Goal: Task Accomplishment & Management: Manage account settings

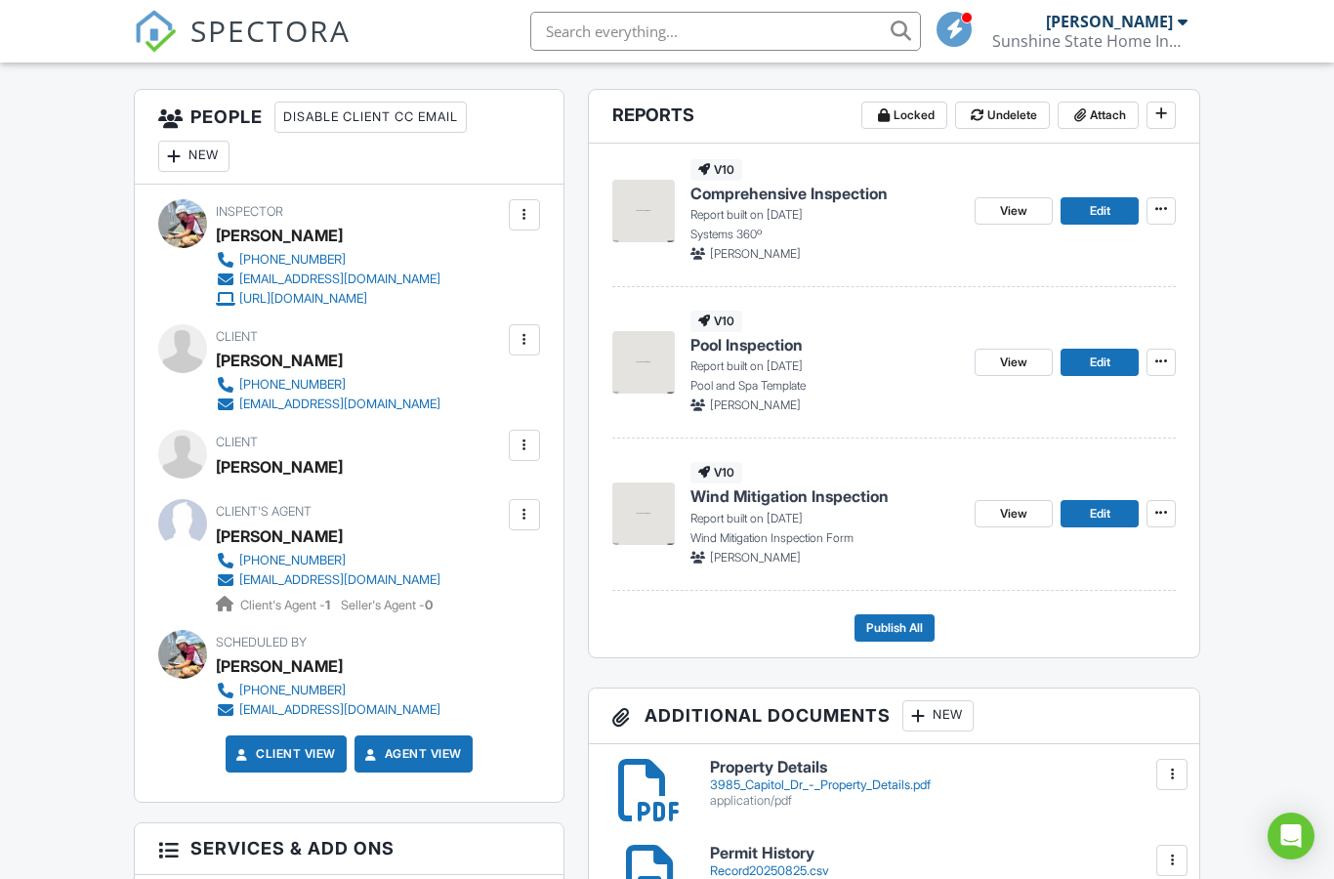
scroll to position [510, 0]
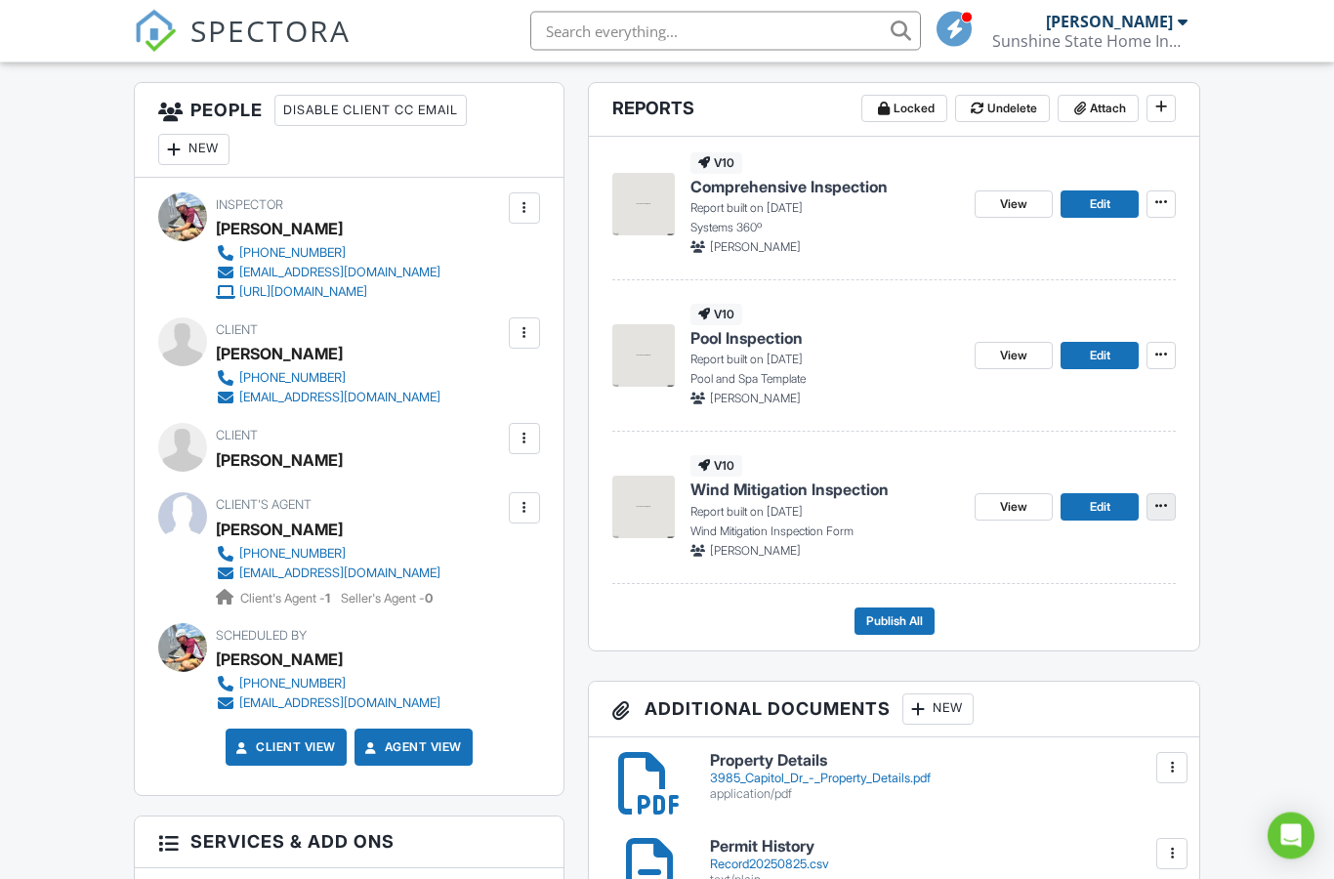
click at [1147, 508] on button at bounding box center [1160, 507] width 29 height 27
click at [1044, 646] on span "Delete Report" at bounding box center [1046, 650] width 86 height 21
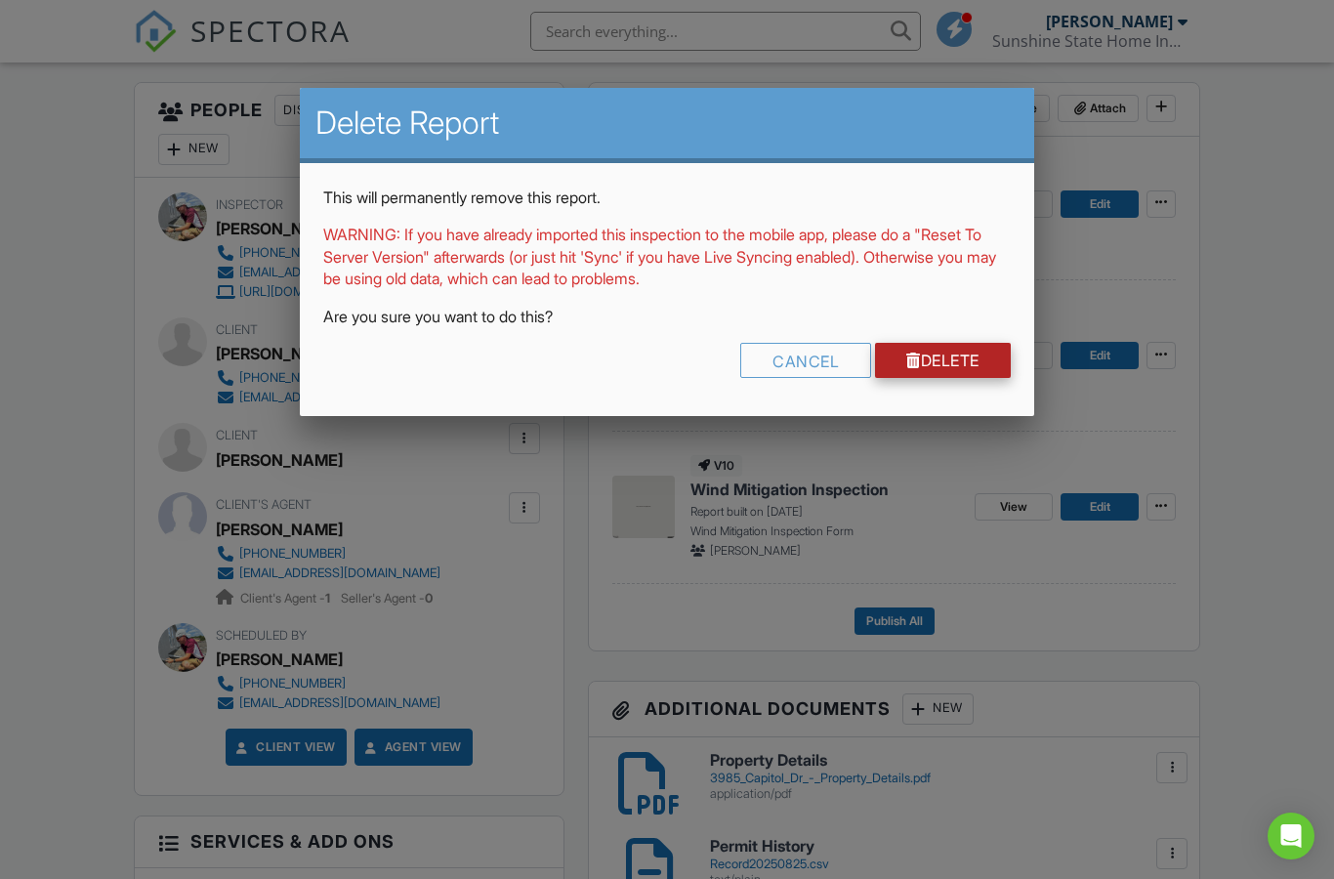
click at [933, 369] on link "Delete" at bounding box center [943, 360] width 136 height 35
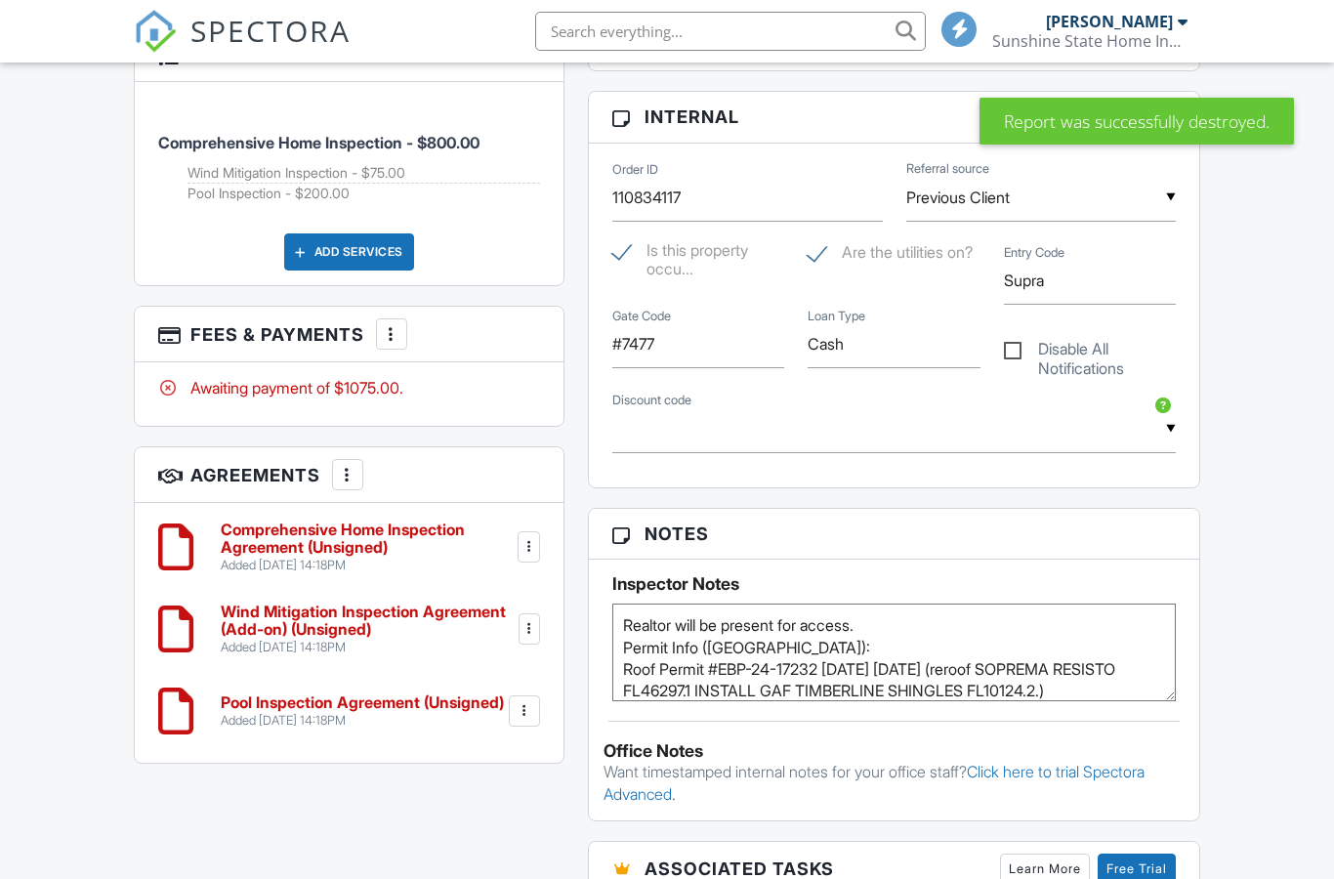
scroll to position [1314, 0]
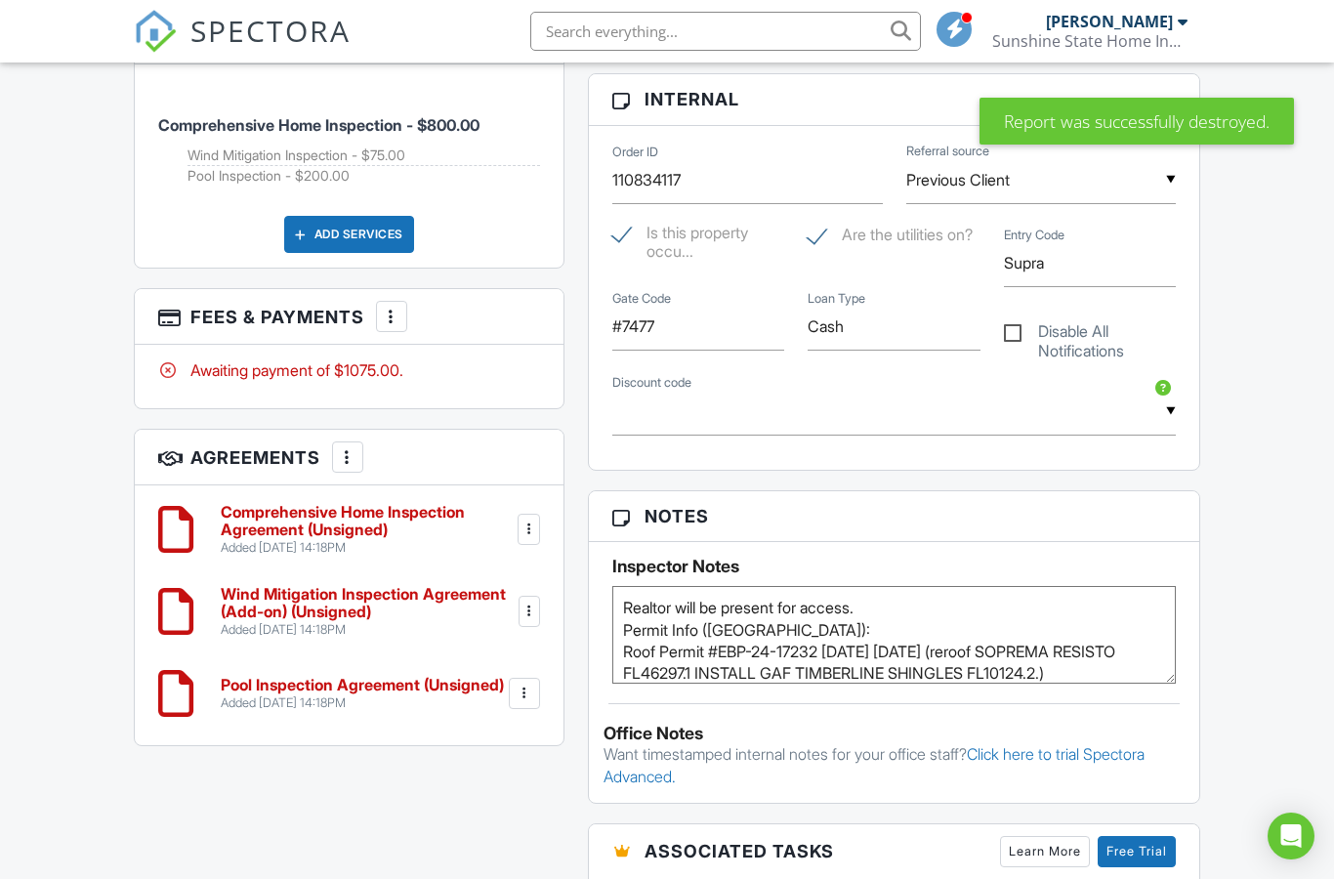
click at [396, 308] on div at bounding box center [392, 317] width 20 height 20
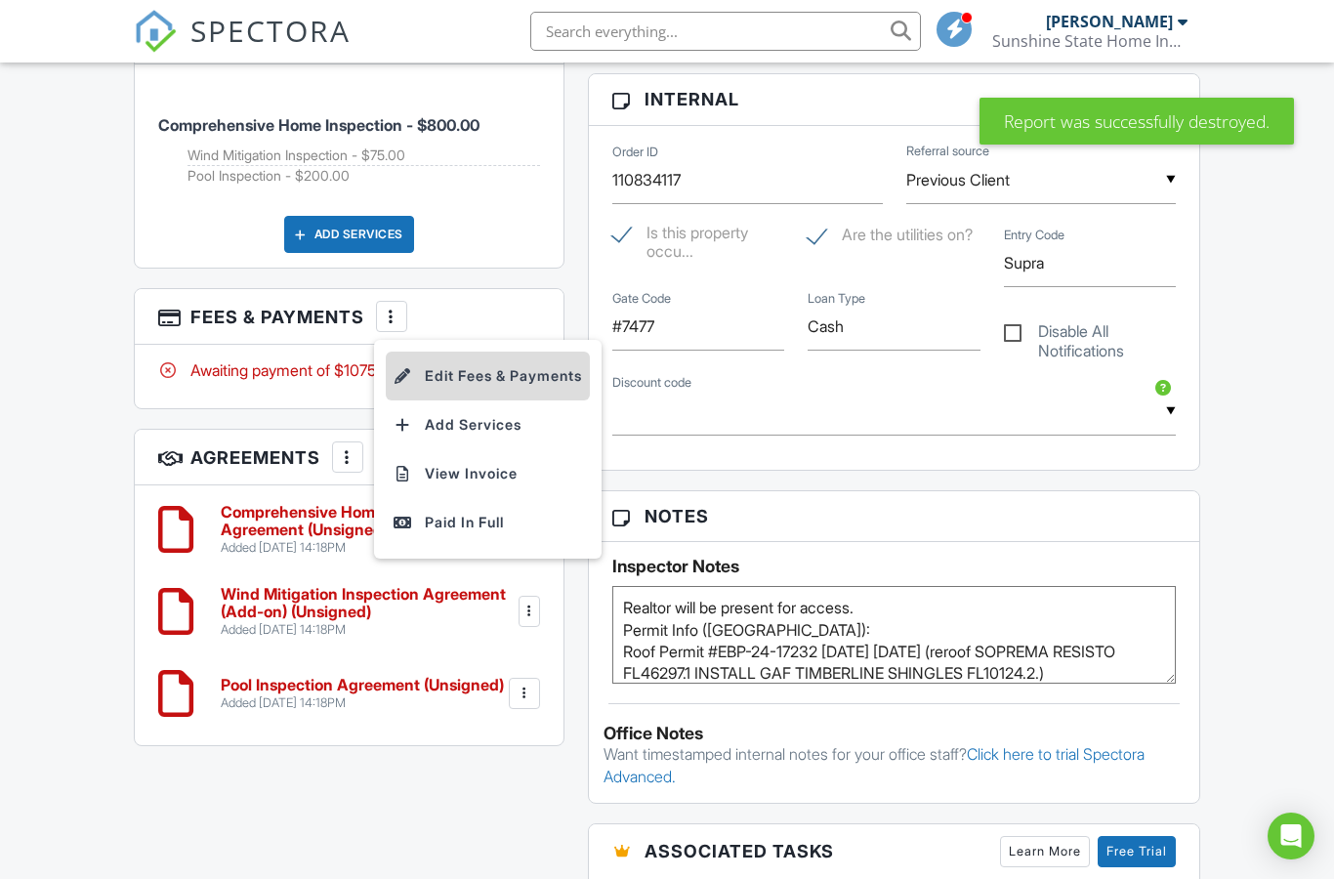
click at [447, 365] on li "Edit Fees & Payments" at bounding box center [488, 376] width 204 height 49
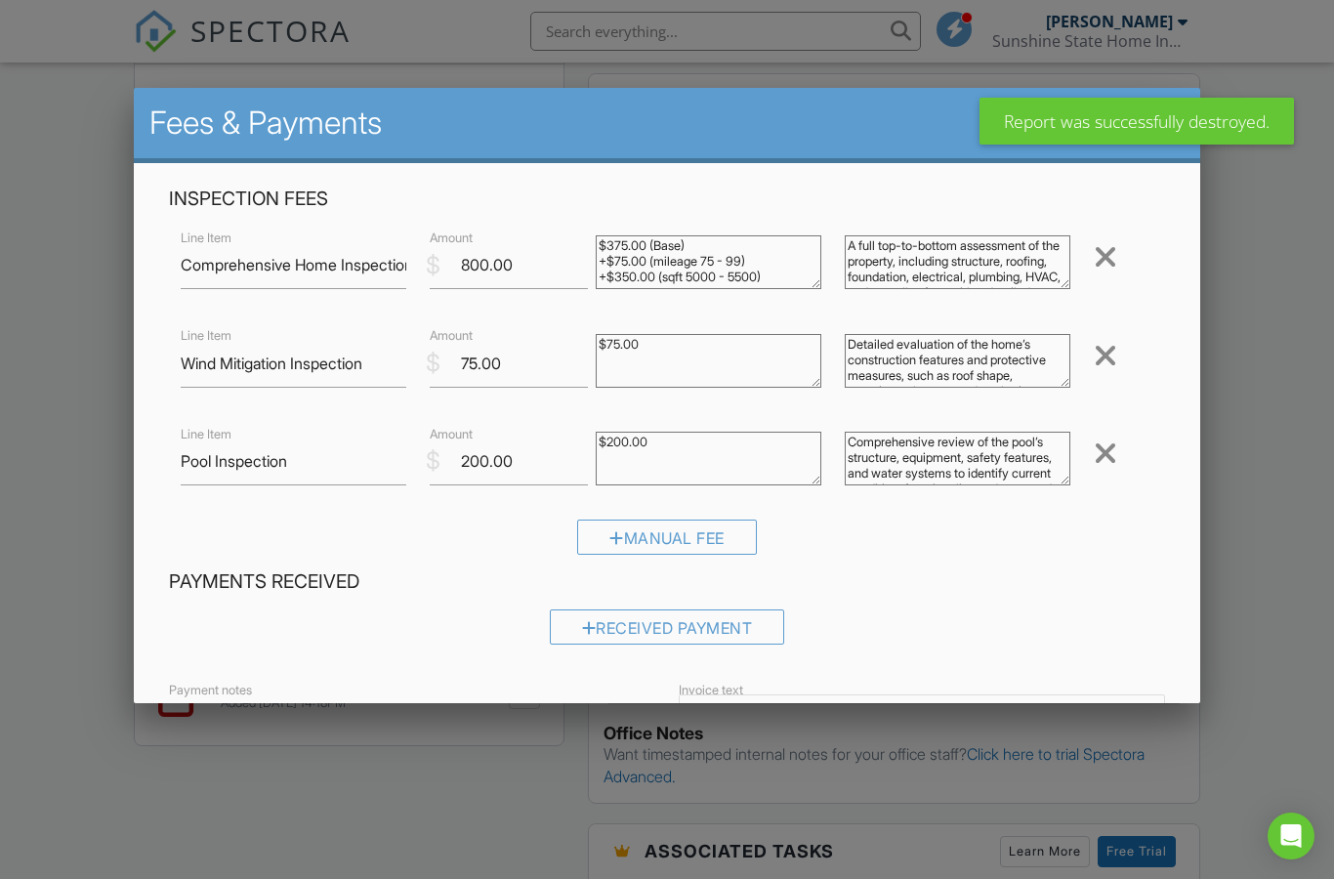
click at [1107, 360] on div at bounding box center [1105, 355] width 23 height 31
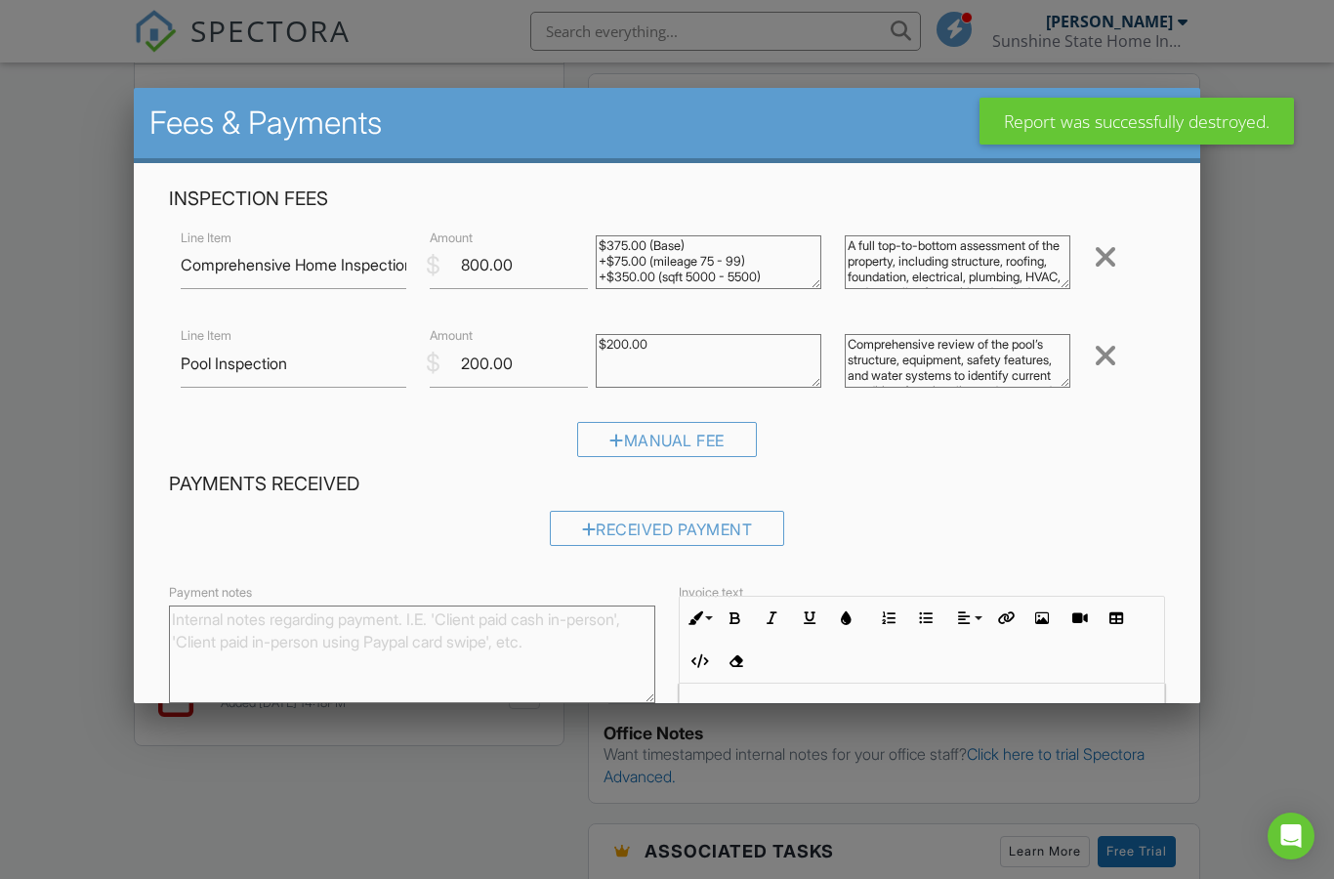
scroll to position [131, 0]
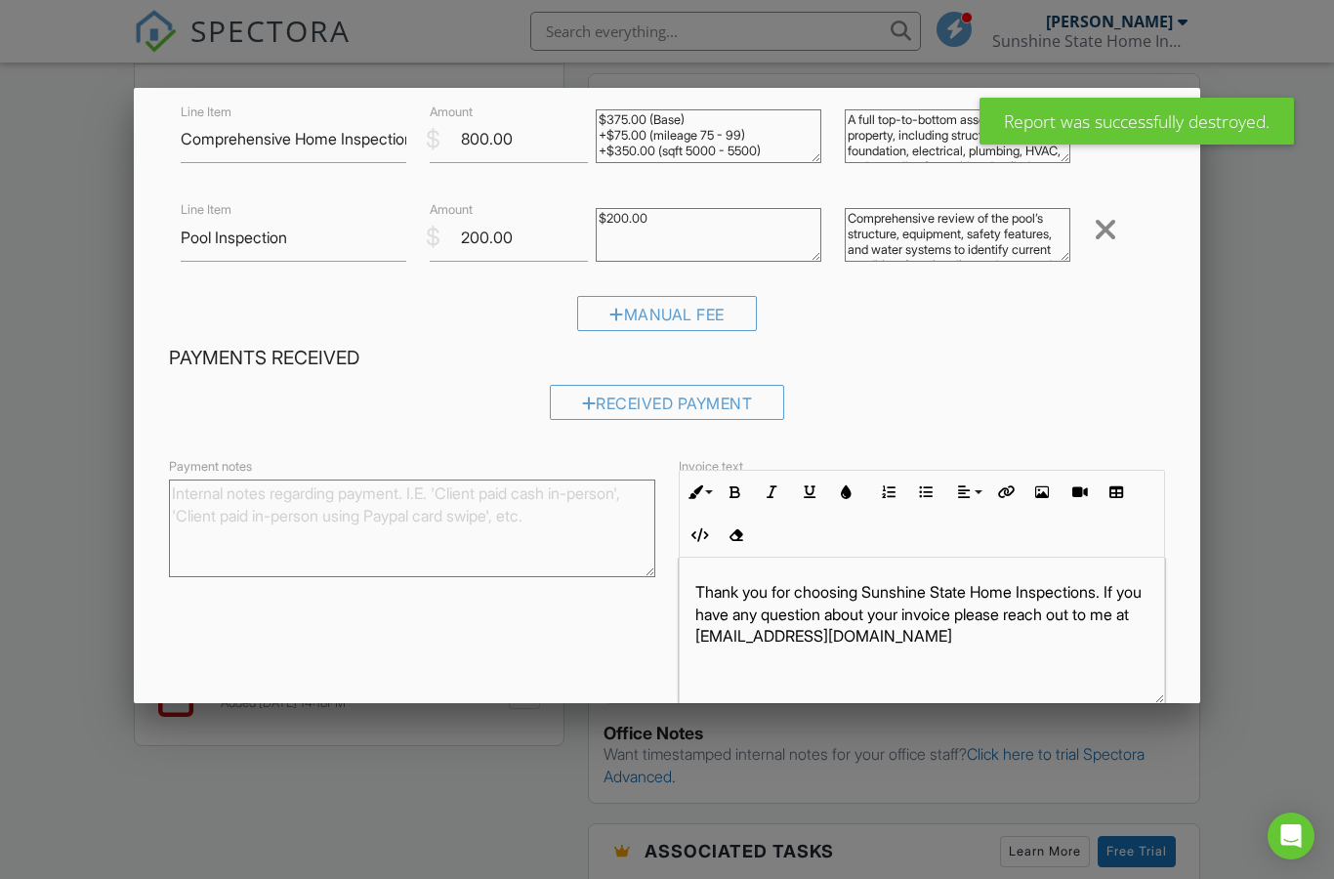
click at [1107, 360] on h4 "Payments Received" at bounding box center [667, 358] width 997 height 25
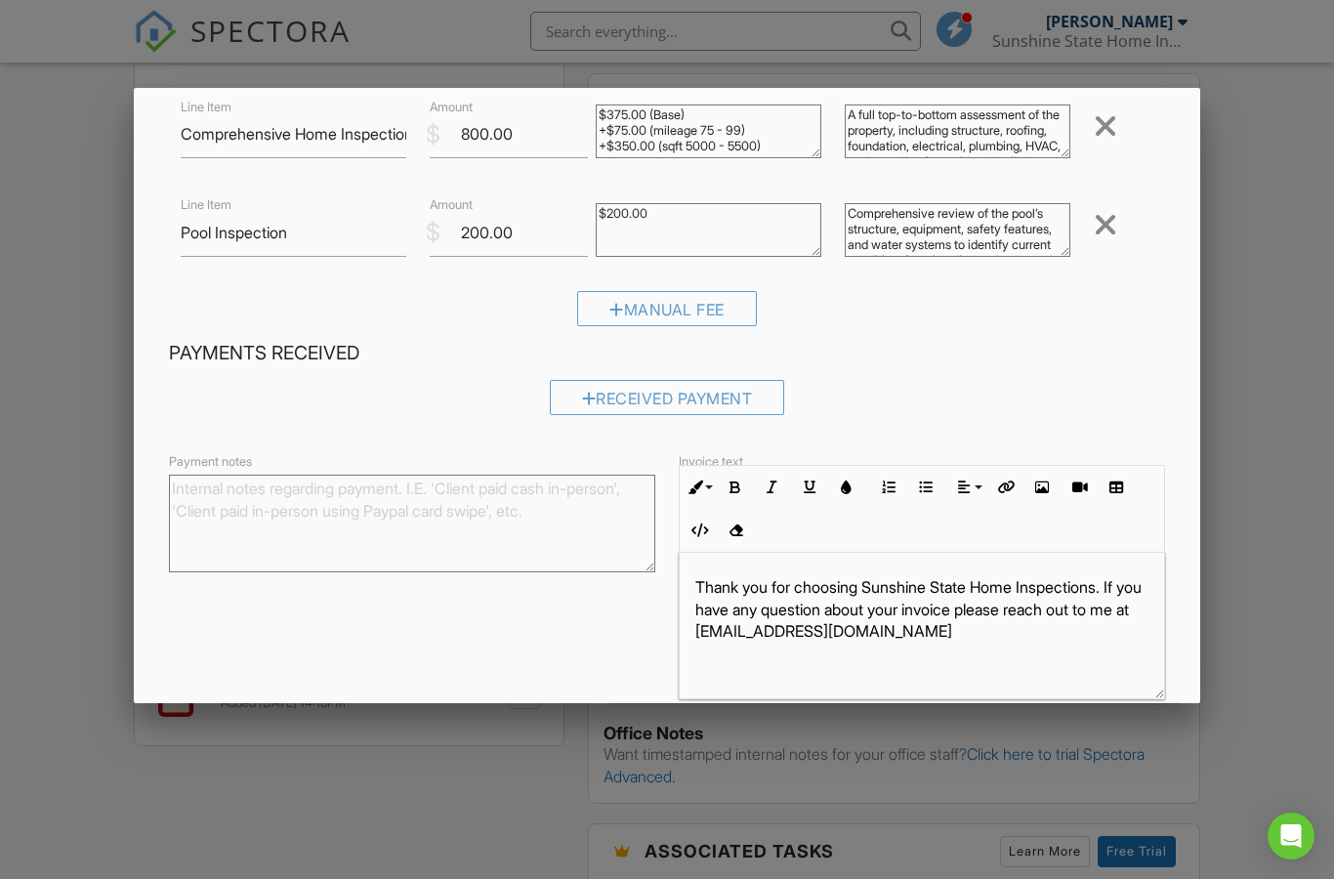
click at [1116, 754] on input "Save" at bounding box center [1125, 736] width 104 height 35
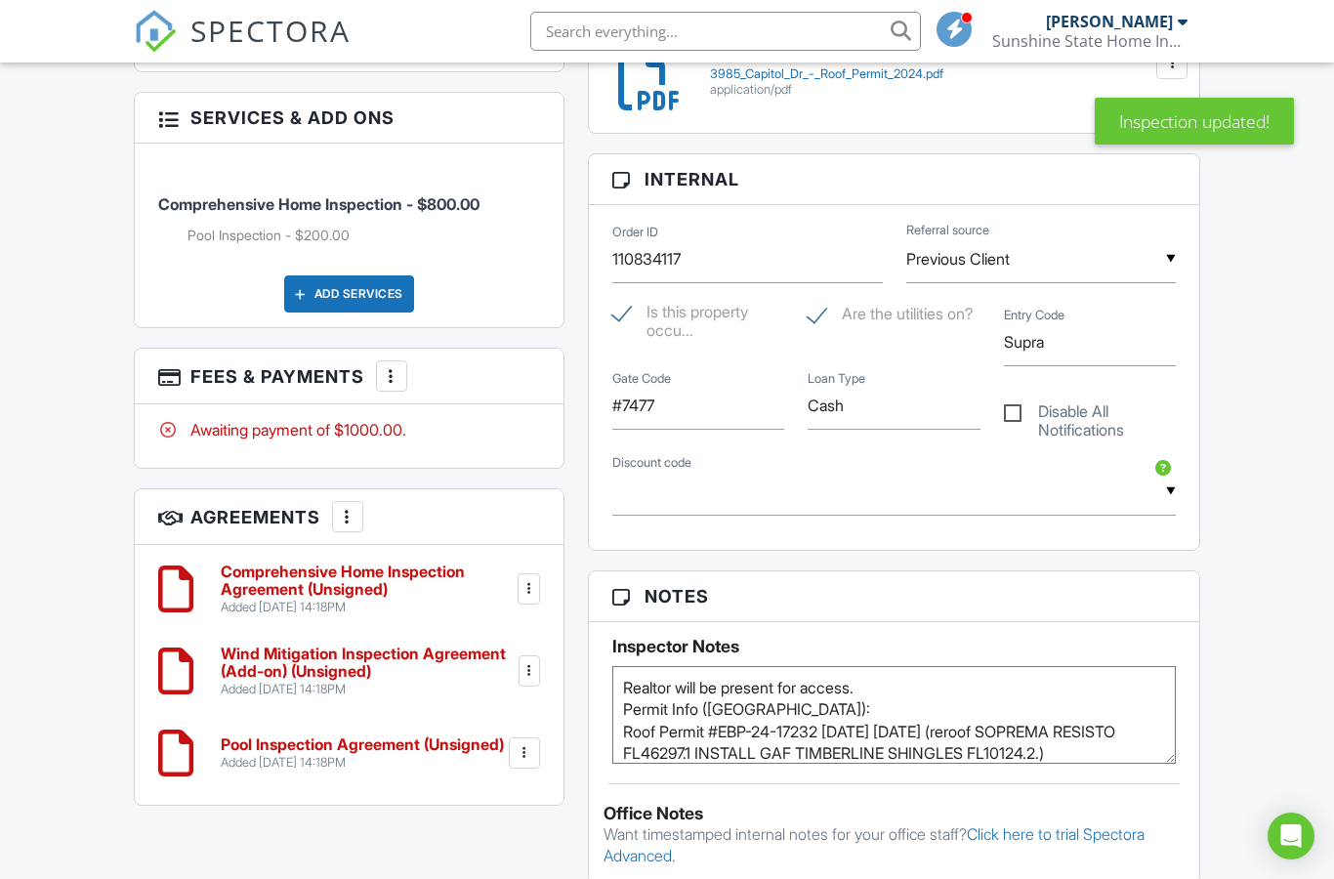
click at [529, 662] on div at bounding box center [530, 671] width 20 height 20
click at [481, 821] on li "Delete" at bounding box center [472, 822] width 111 height 49
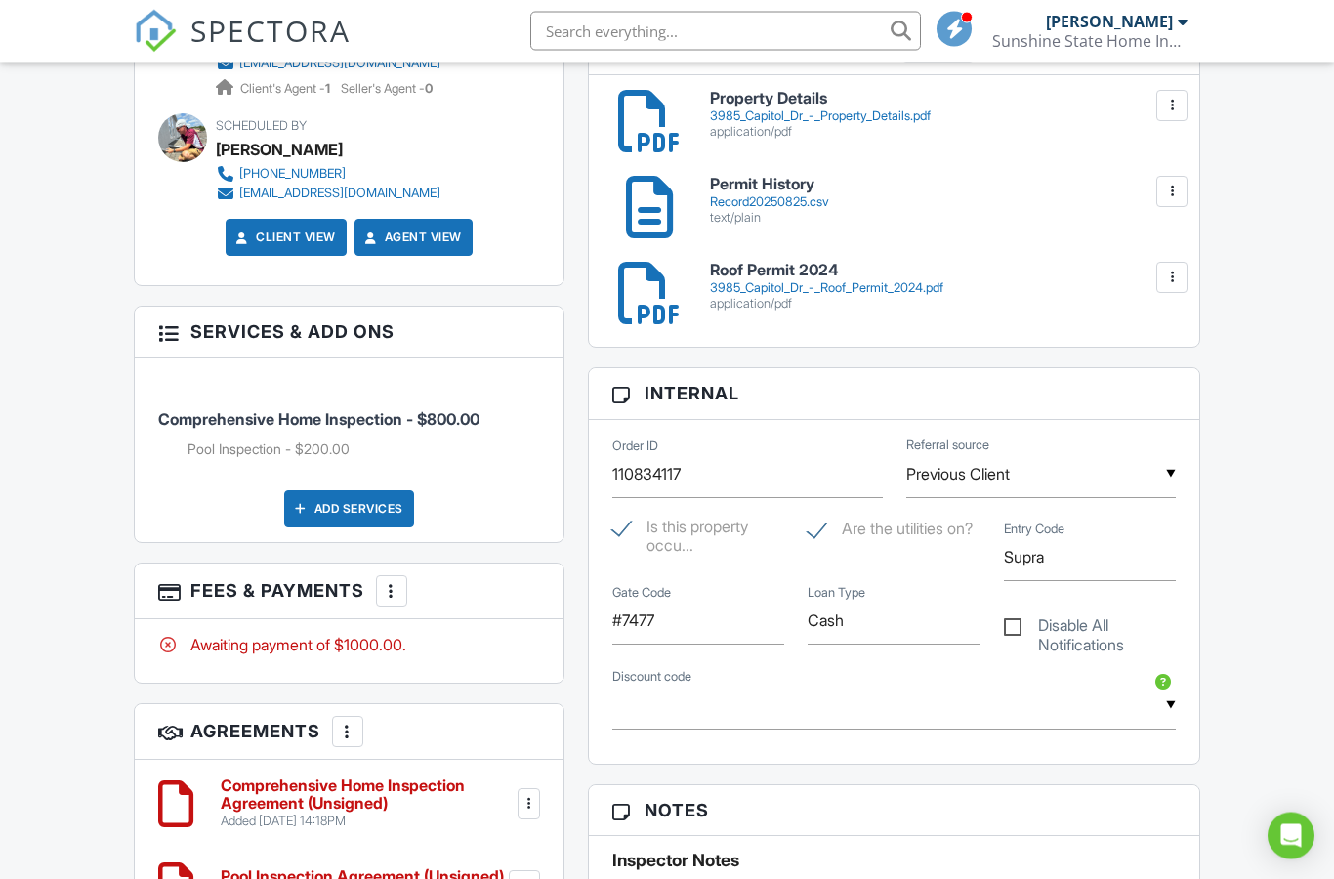
scroll to position [1034, 0]
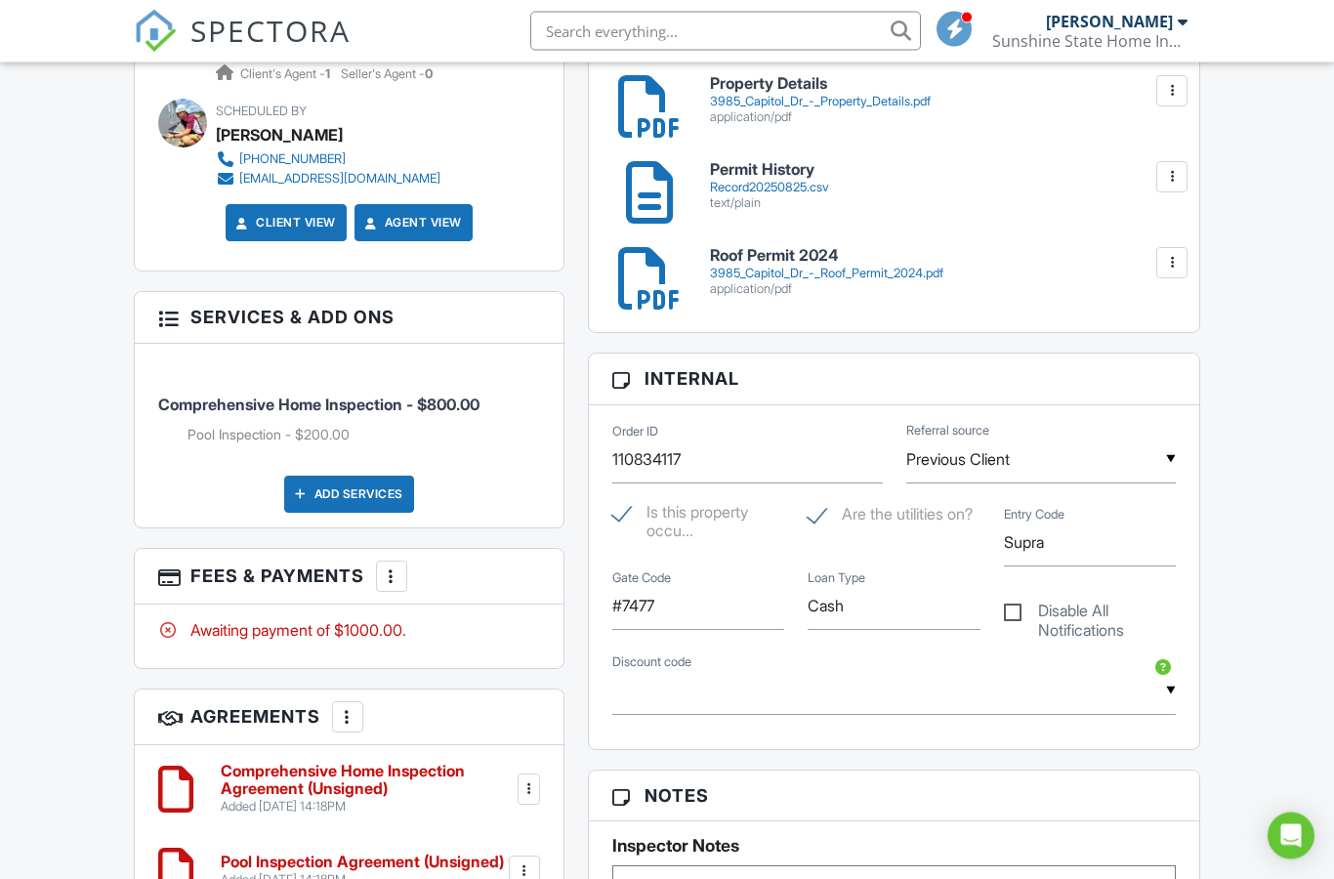
click at [562, 587] on h3 "Fees & Payments More Edit Fees & Payments Add Services View Invoice Paid In Full" at bounding box center [349, 578] width 429 height 56
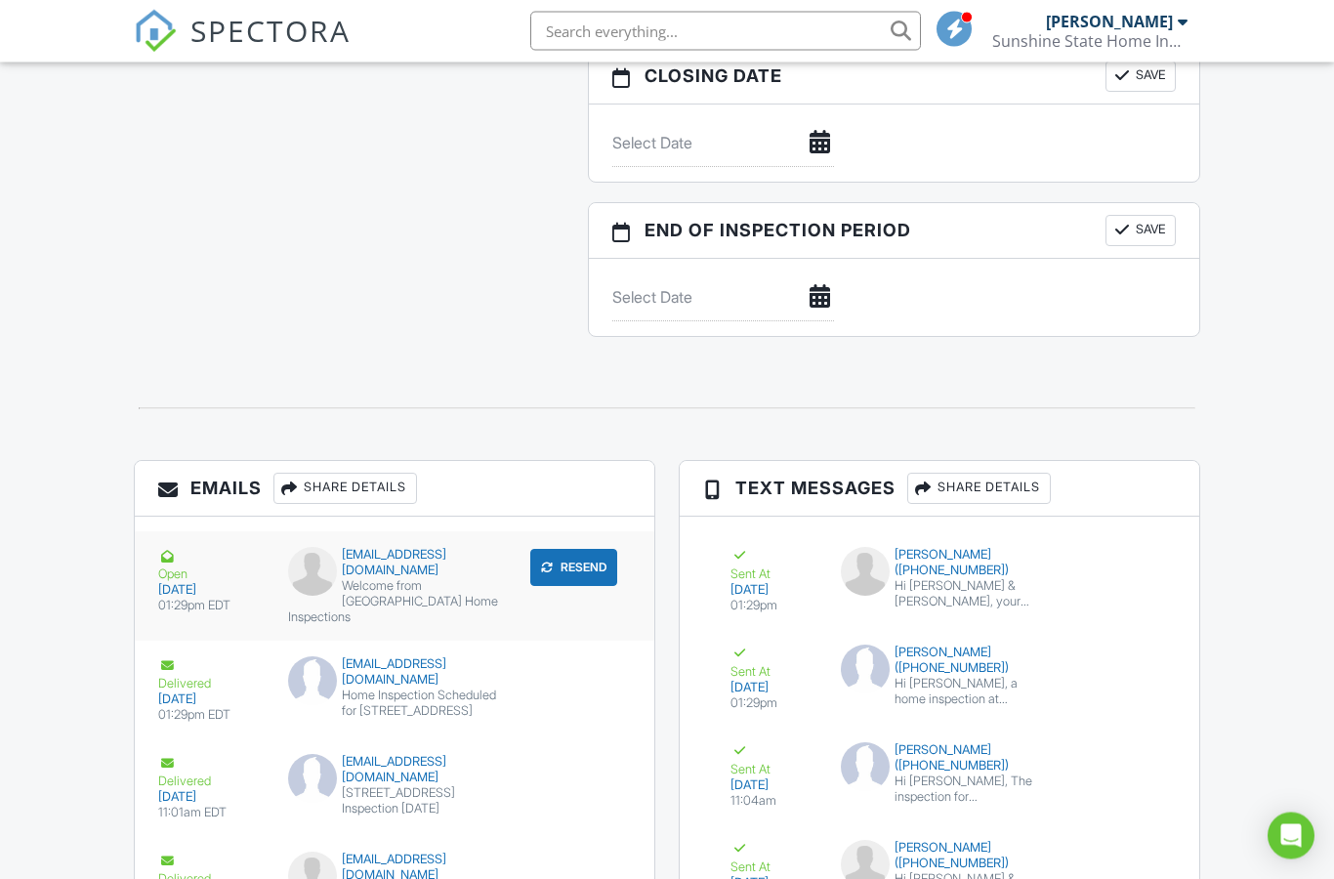
scroll to position [2345, 0]
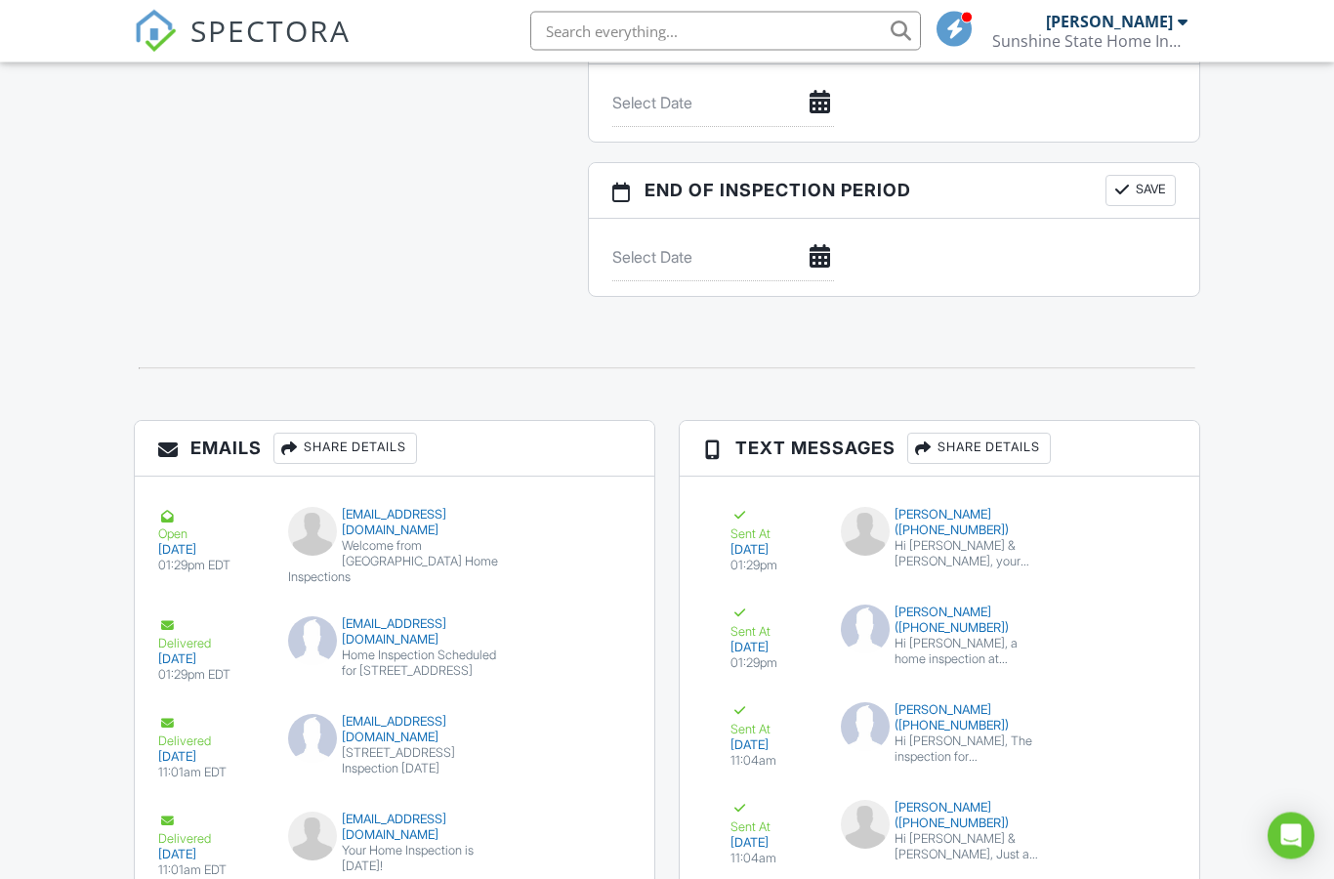
click at [669, 722] on div "Text Messages Share Details Sent At 08/25/2025 01:29pm Madelyn Barker (+1516655…" at bounding box center [939, 763] width 545 height 685
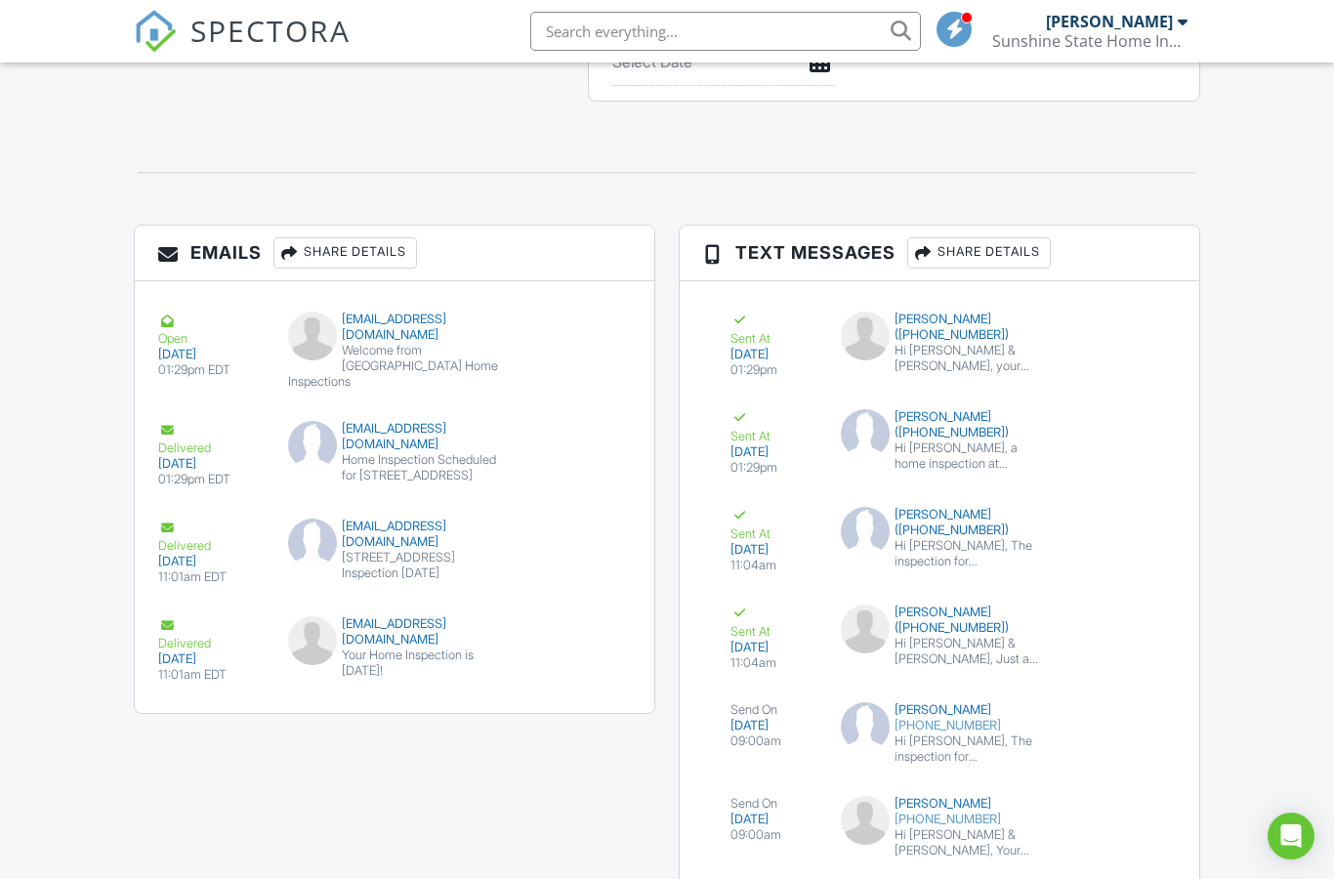
scroll to position [2431, 0]
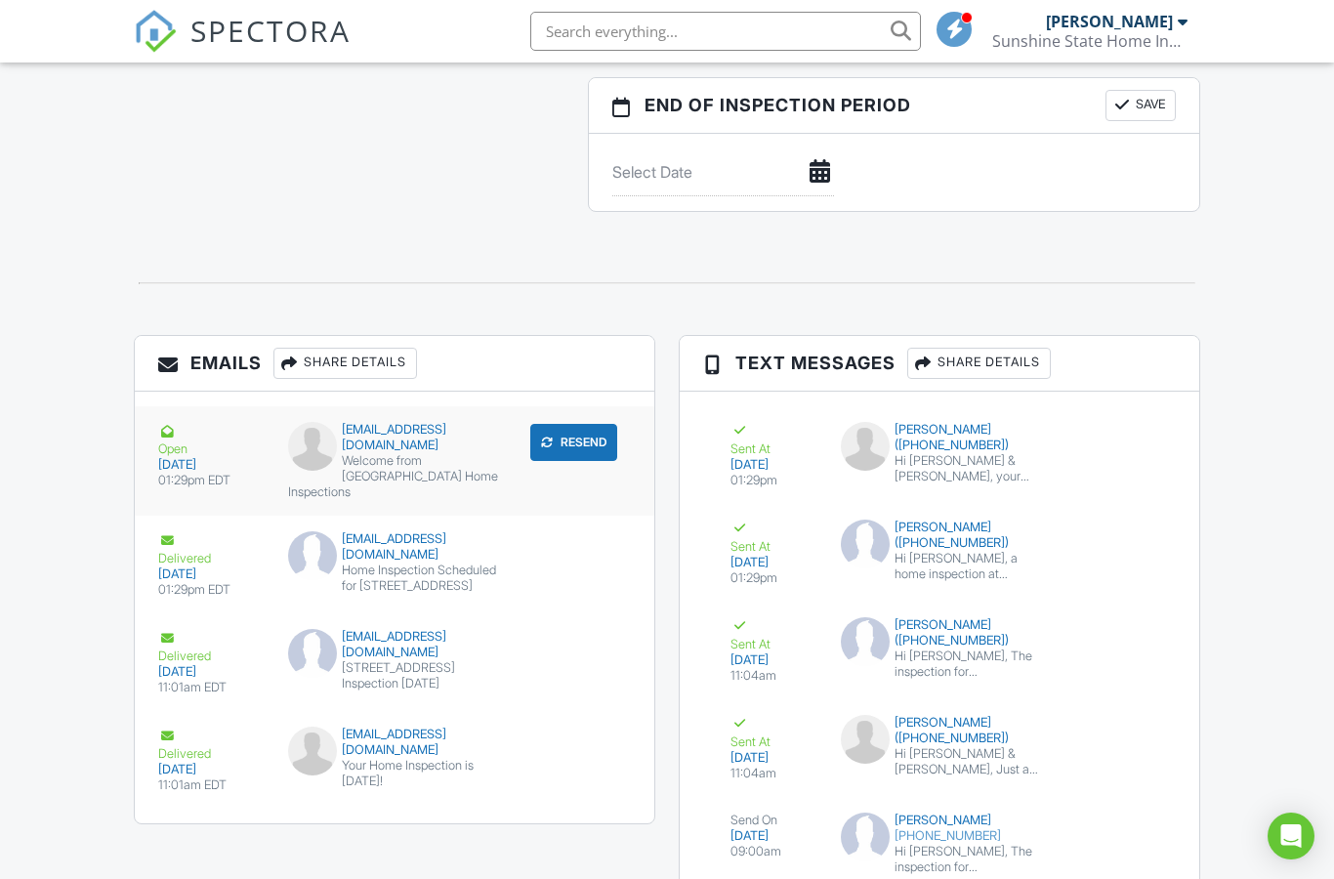
click at [395, 453] on div "[EMAIL_ADDRESS][DOMAIN_NAME]" at bounding box center [394, 437] width 213 height 31
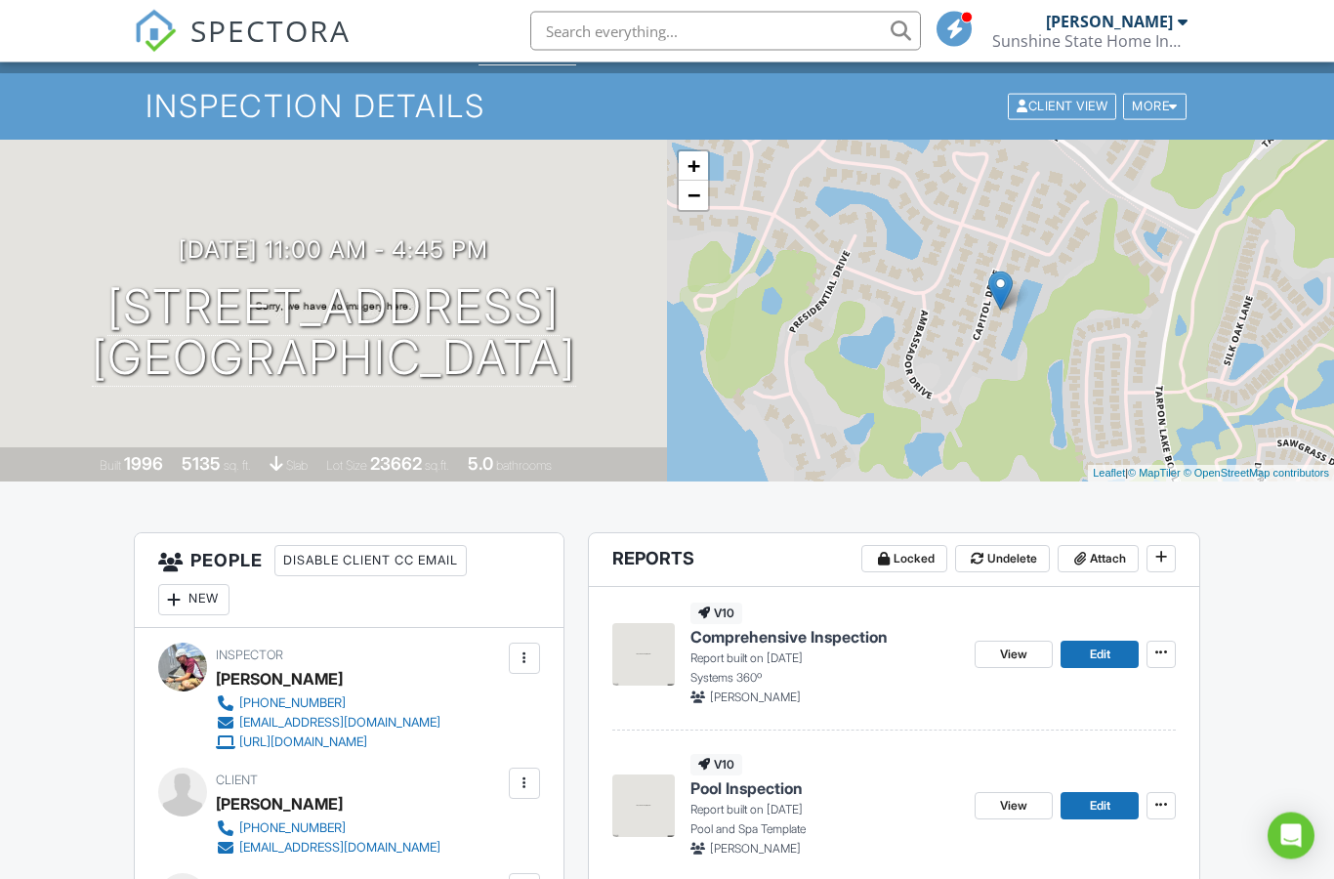
scroll to position [0, 0]
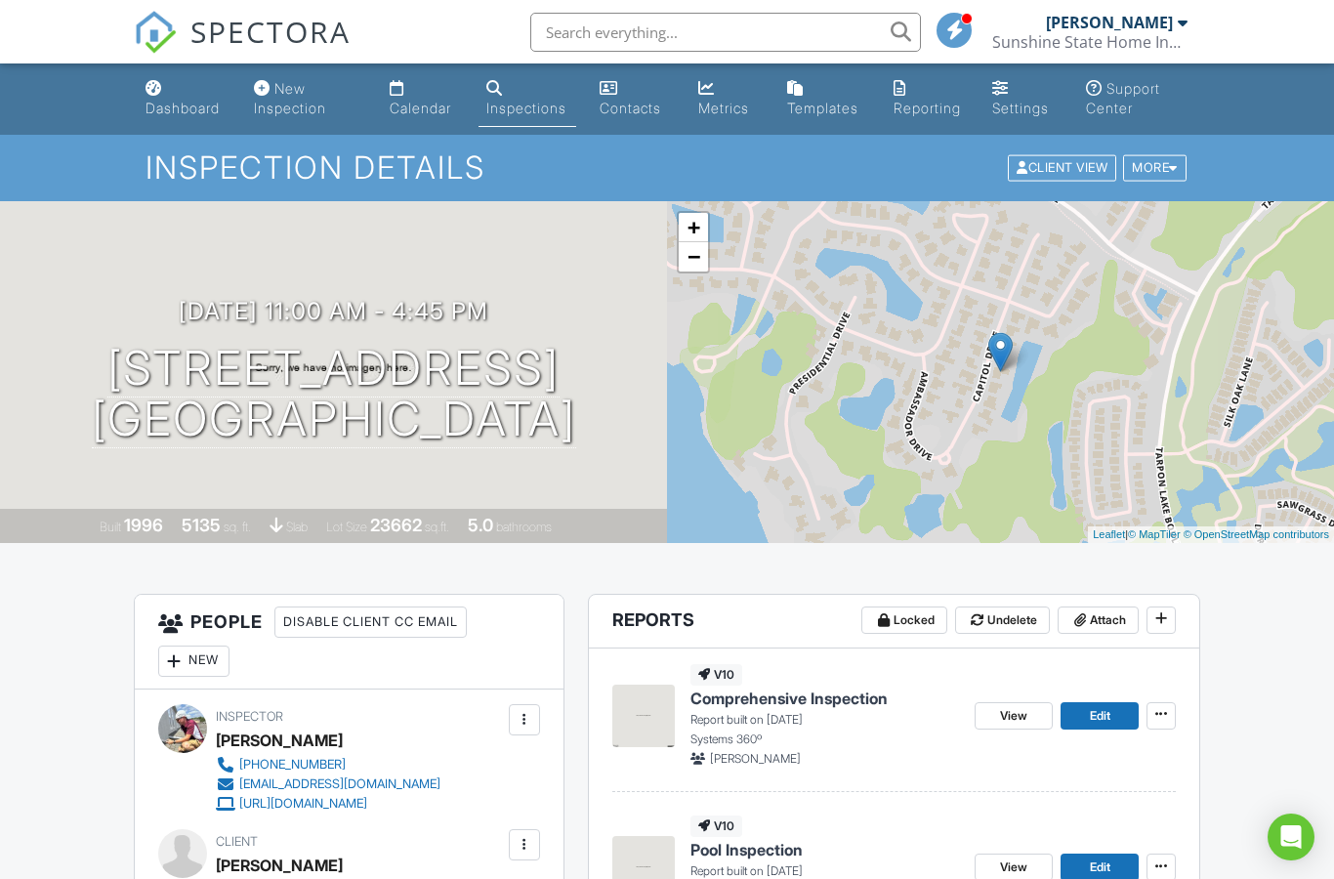
click at [193, 87] on link "Dashboard" at bounding box center [184, 98] width 93 height 56
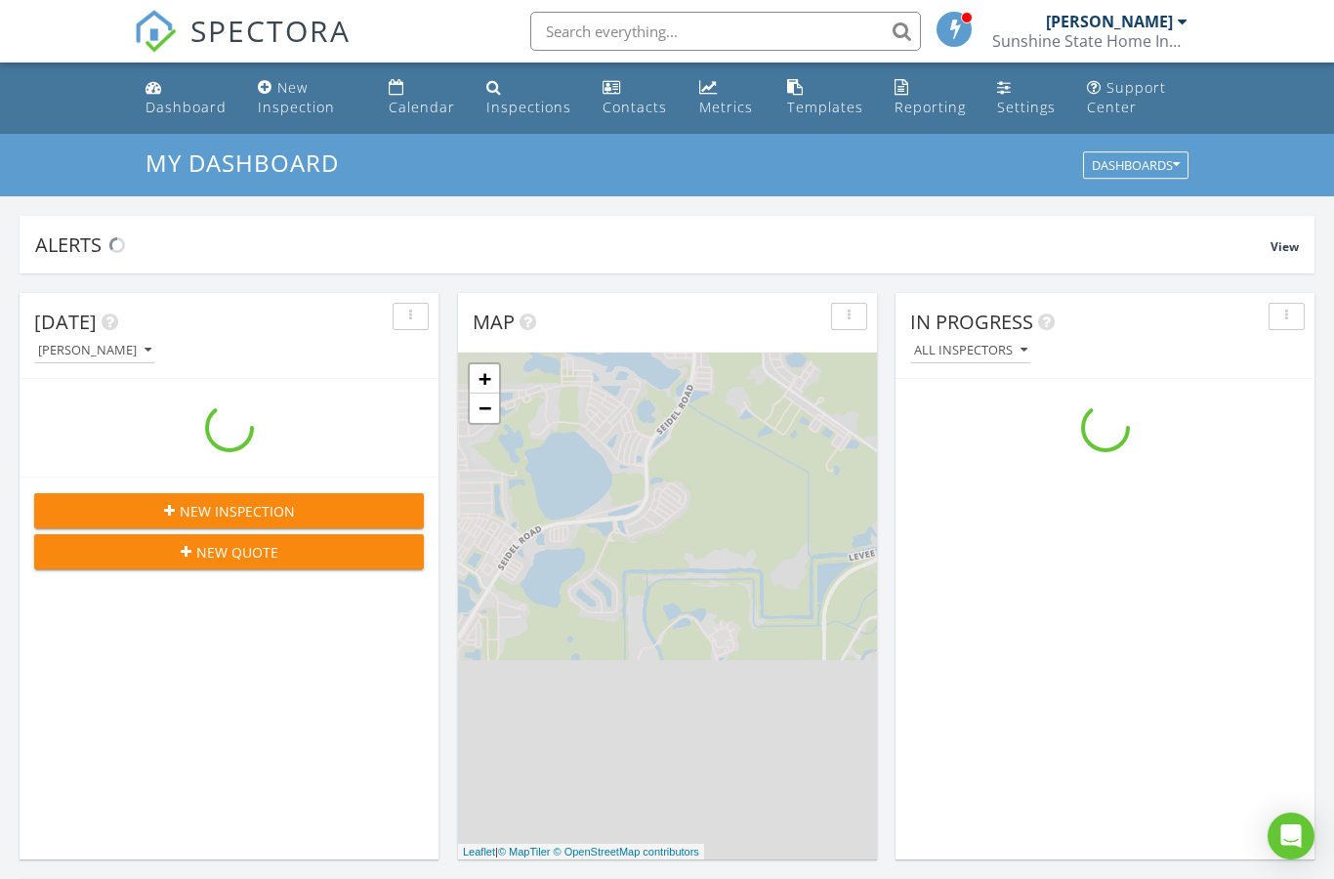
scroll to position [1778, 1335]
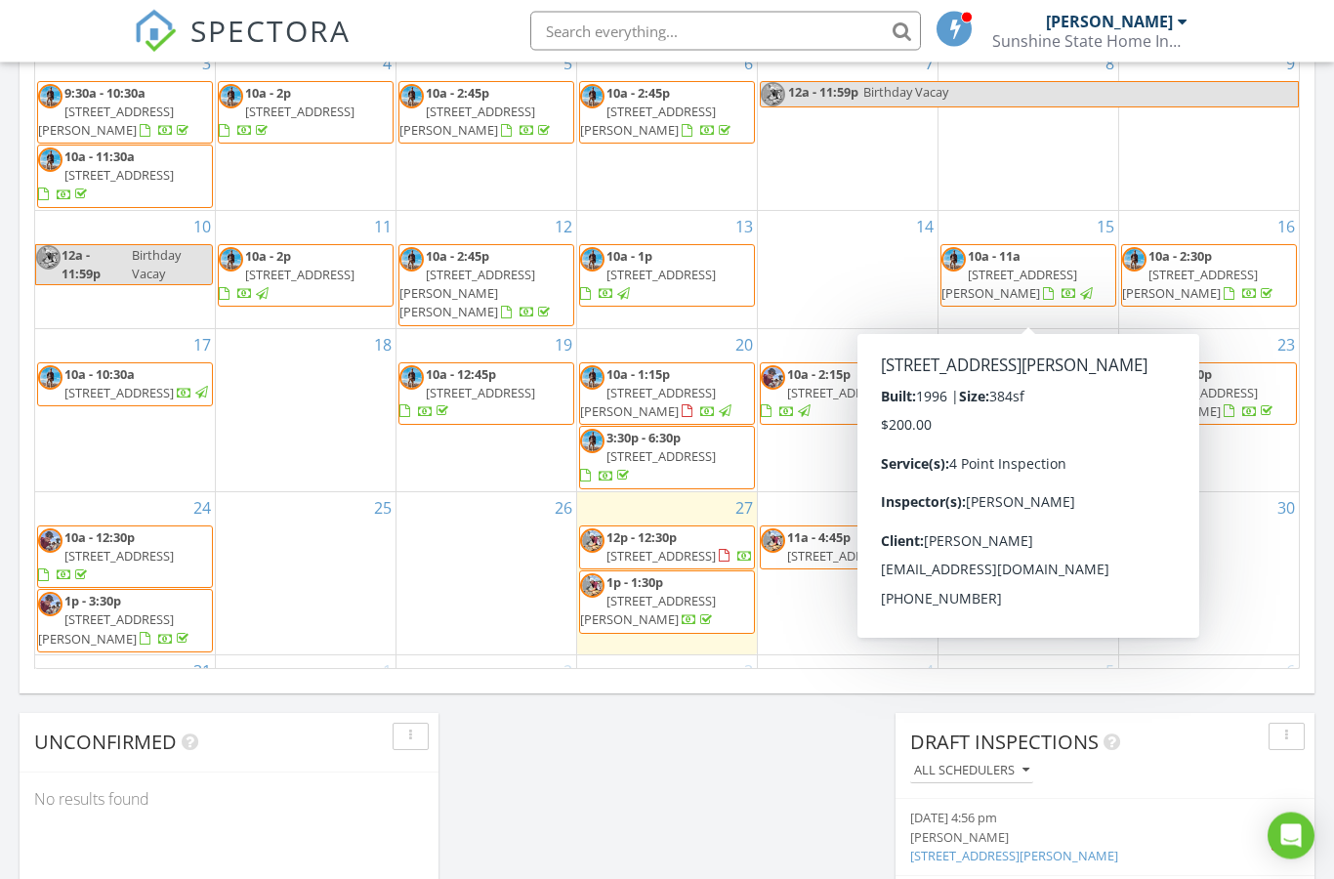
scroll to position [1180, 0]
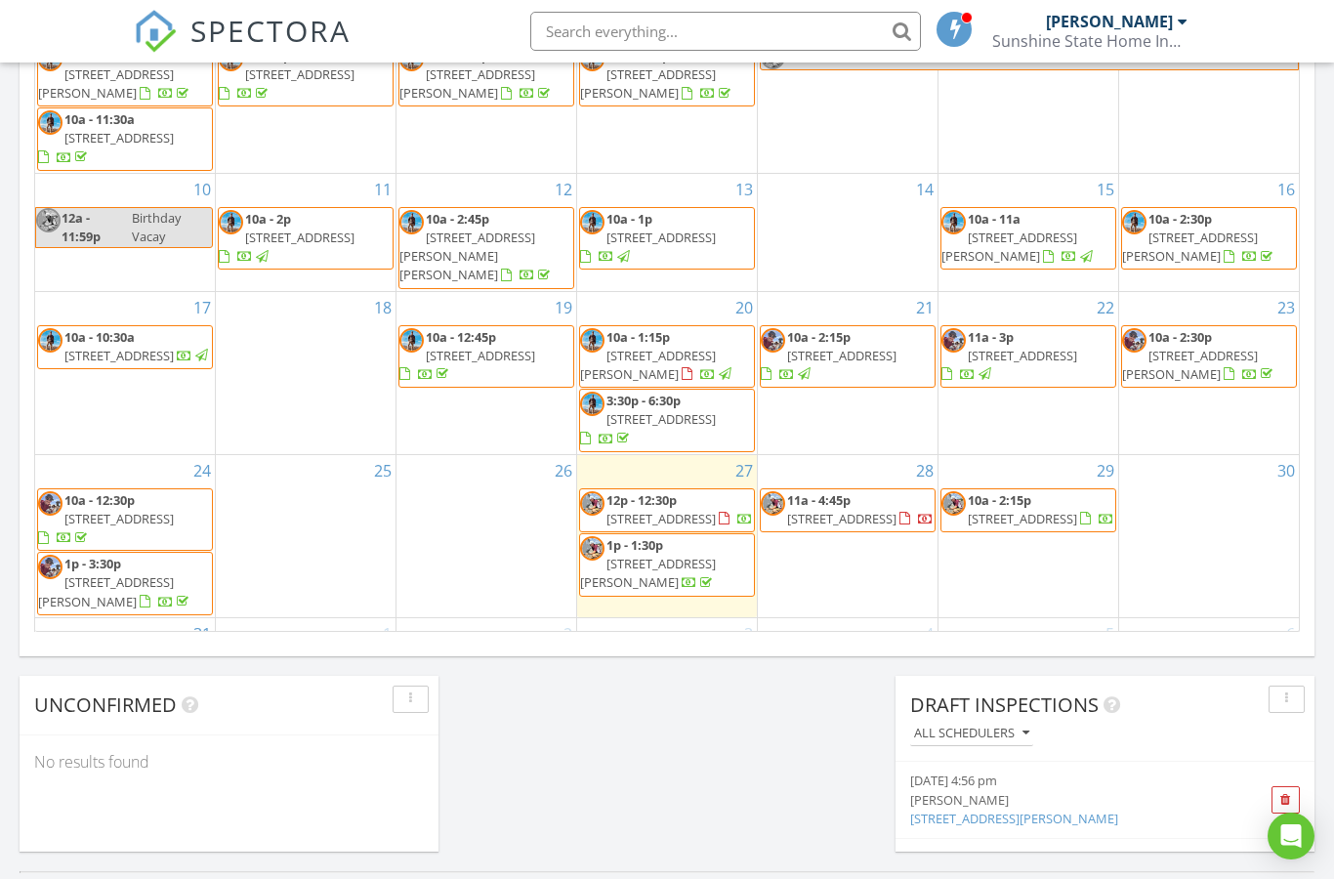
click at [811, 527] on span "11a - 4:45p 3985 Capitol Dr, Palm Harbor 34685" at bounding box center [848, 510] width 174 height 38
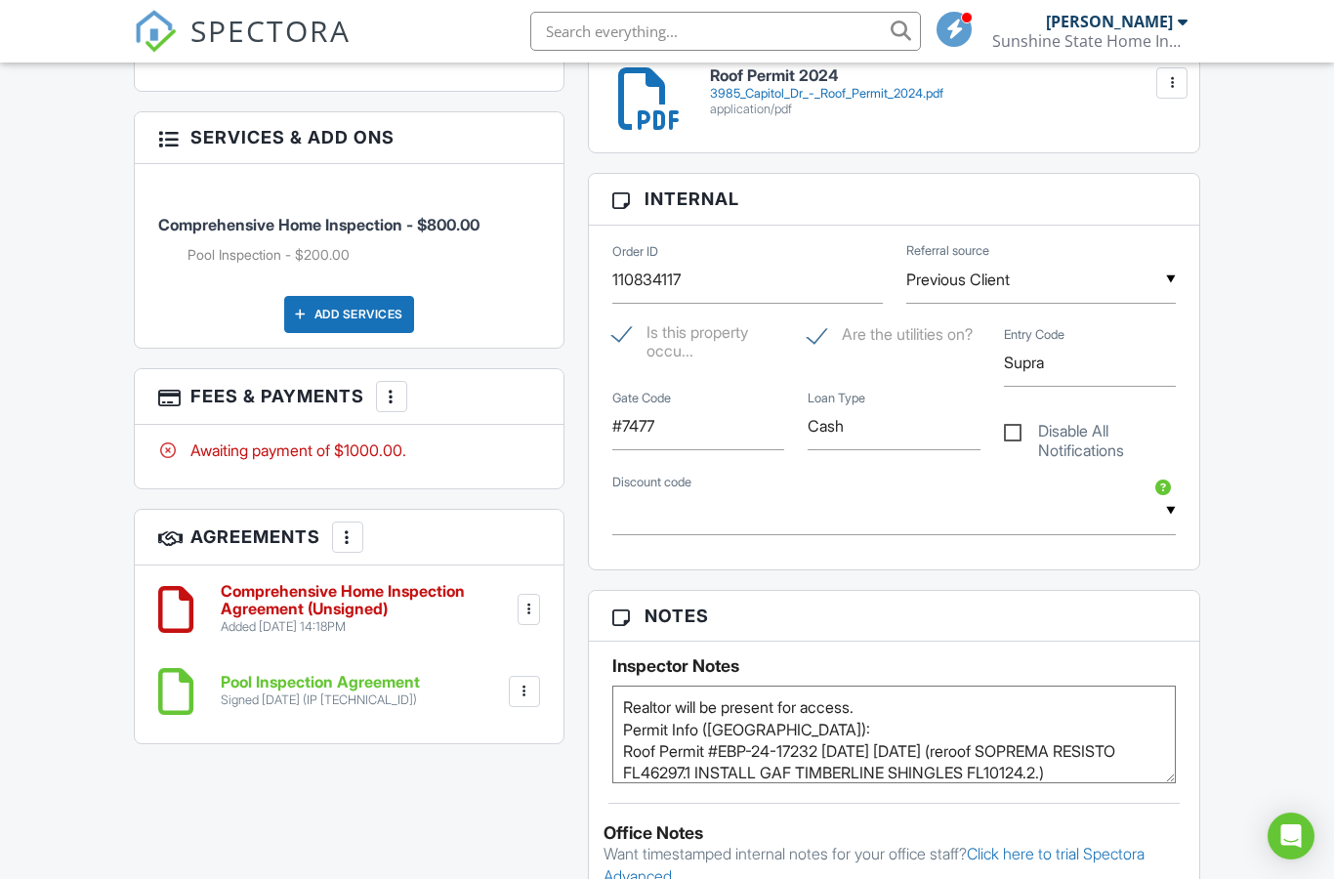
scroll to position [1215, 0]
